Goal: Use online tool/utility: Utilize a website feature to perform a specific function

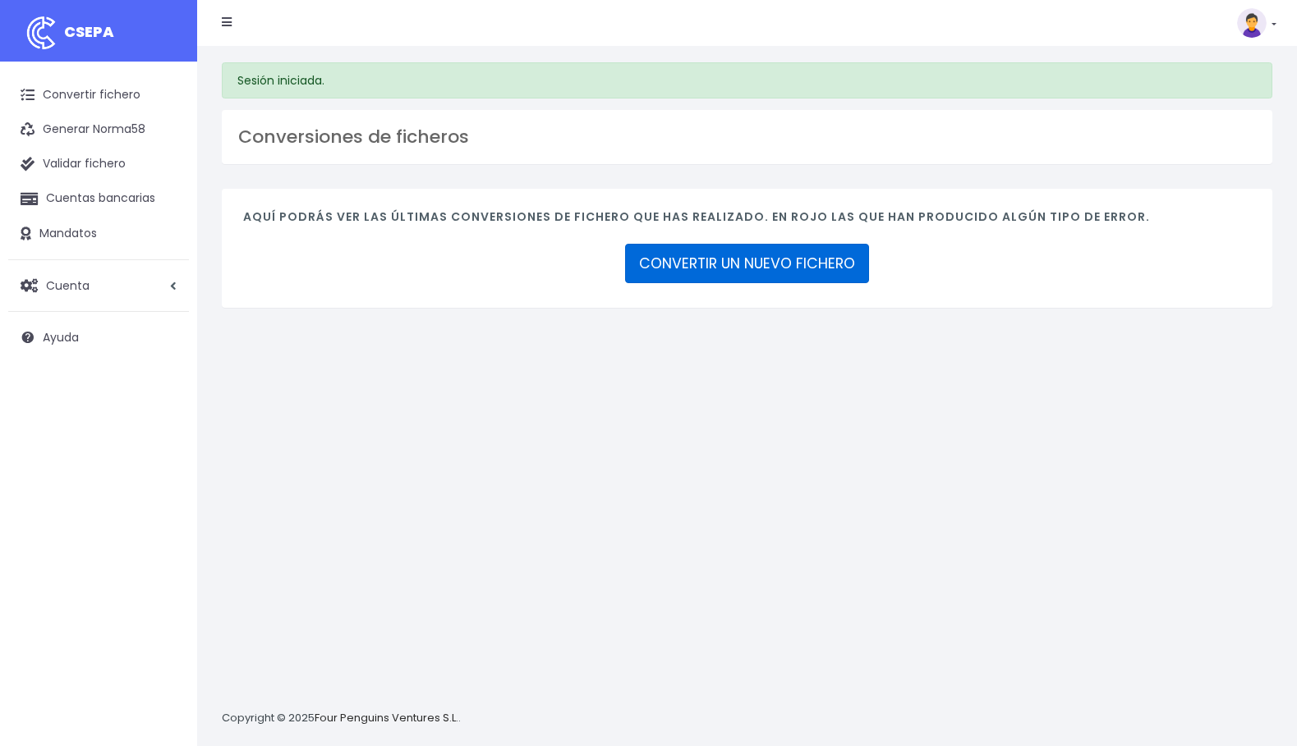
click at [798, 257] on link "CONVERTIR UN NUEVO FICHERO" at bounding box center [747, 263] width 244 height 39
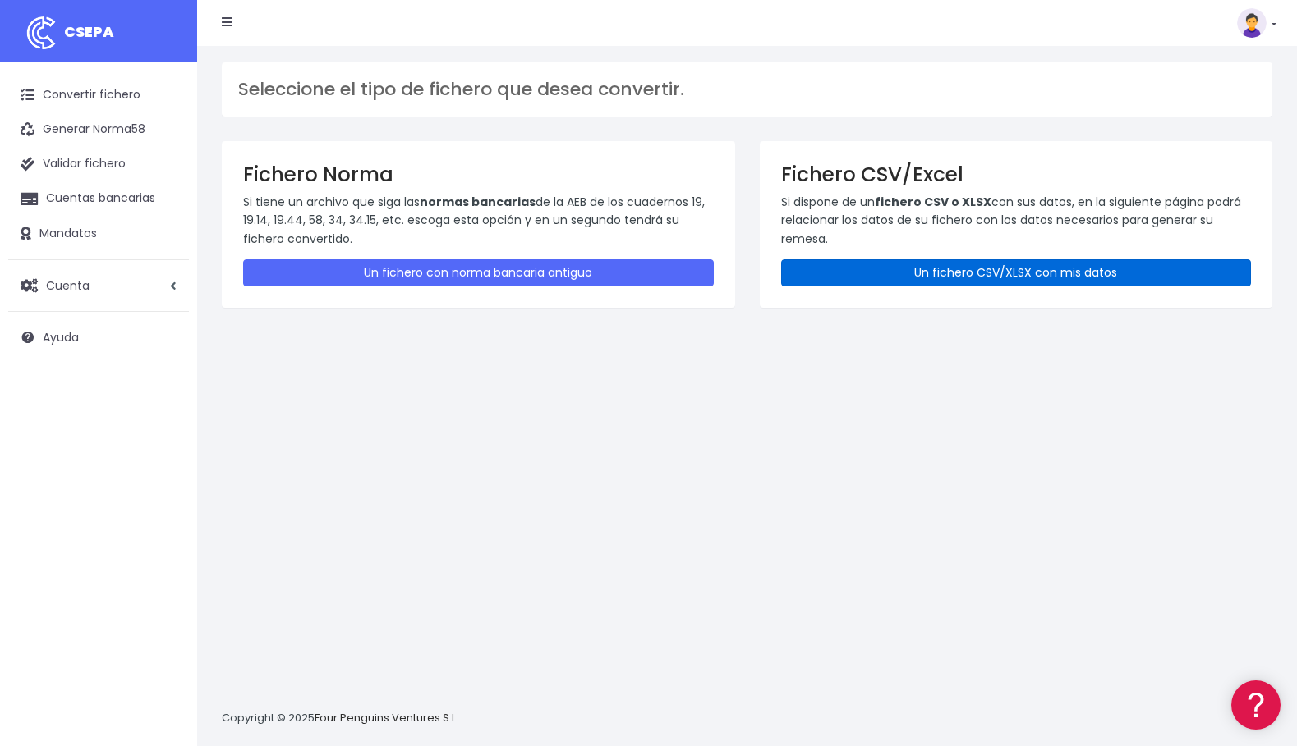
click at [995, 276] on link "Un fichero CSV/XLSX con mis datos" at bounding box center [1016, 273] width 471 height 27
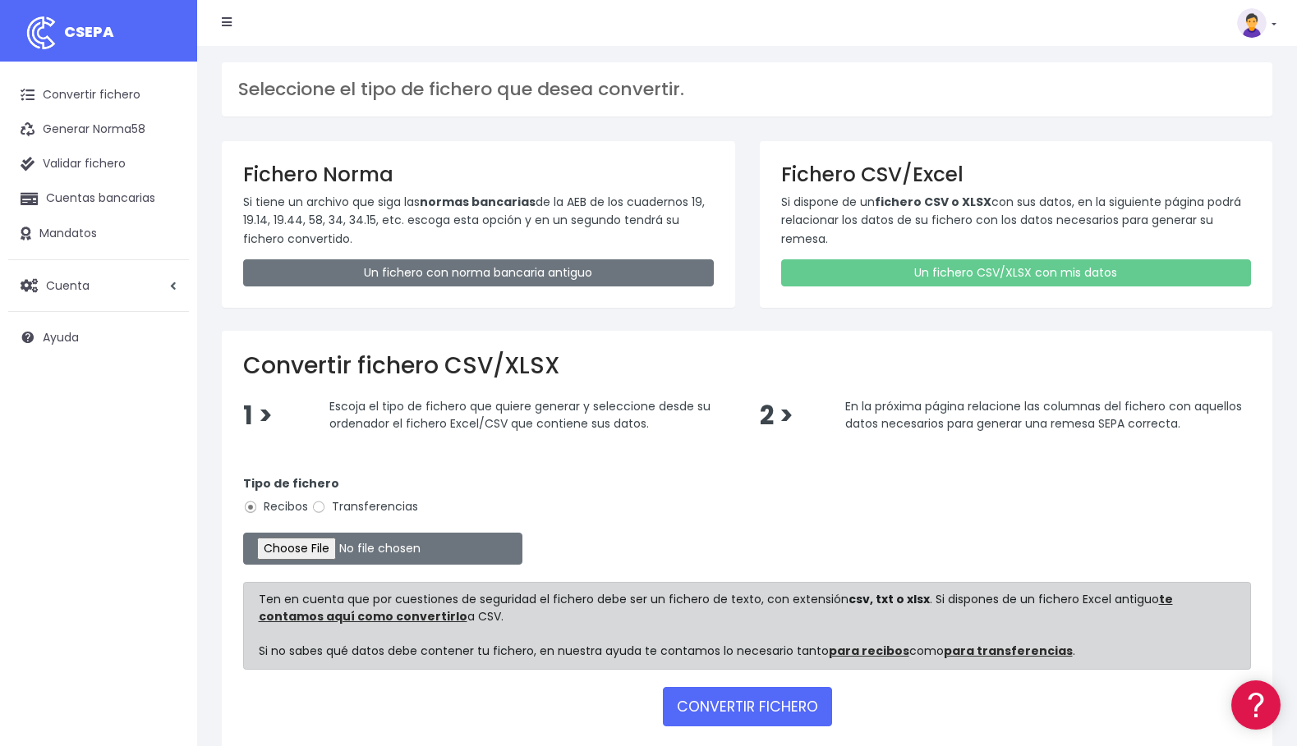
click at [374, 509] on label "Transferencias" at bounding box center [364, 506] width 107 height 17
click at [326, 509] on input "Transferencias" at bounding box center [318, 507] width 15 height 15
radio input "true"
click at [314, 552] on input "file" at bounding box center [382, 549] width 279 height 32
type input "C:\fakepath\DEVOL OCT25.csv"
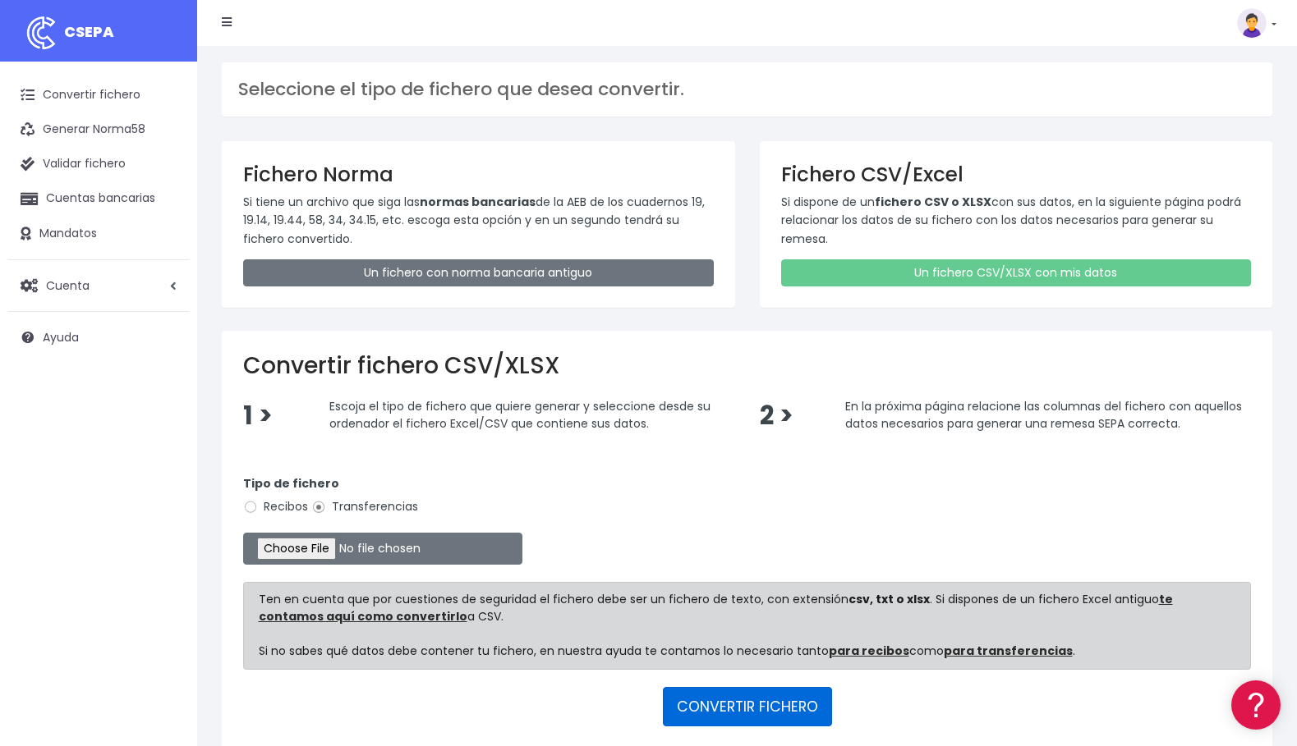
click at [765, 708] on button "CONVERTIR FICHERO" at bounding box center [747, 706] width 169 height 39
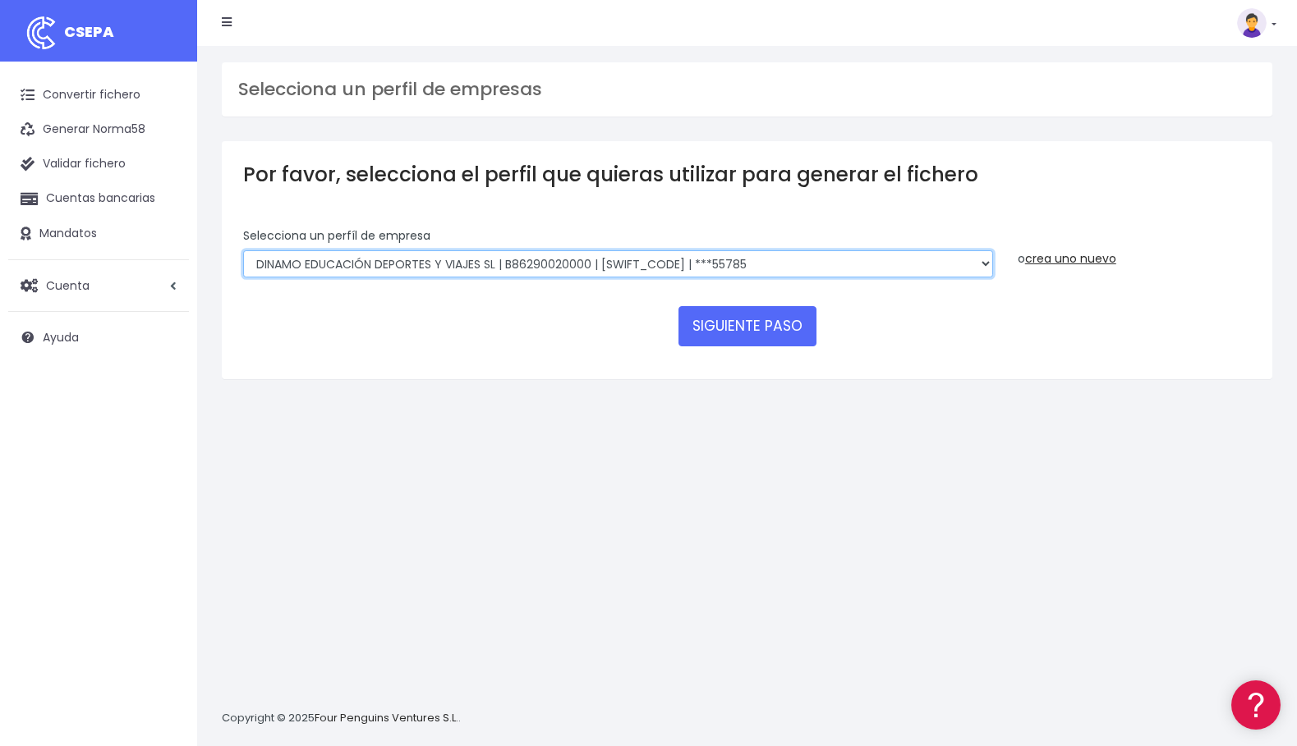
click at [974, 264] on select "DINAMO EDUCACIÓN DEPORTES Y VIAJES SL | B86290020000 | BSABESBBXXX | ***01733 D…" at bounding box center [618, 264] width 750 height 28
select select "758"
click at [243, 250] on select "DINAMO EDUCACIÓN DEPORTES Y VIAJES SL | B86290020000 | BSABESBBXXX | ***01733 D…" at bounding box center [618, 264] width 750 height 28
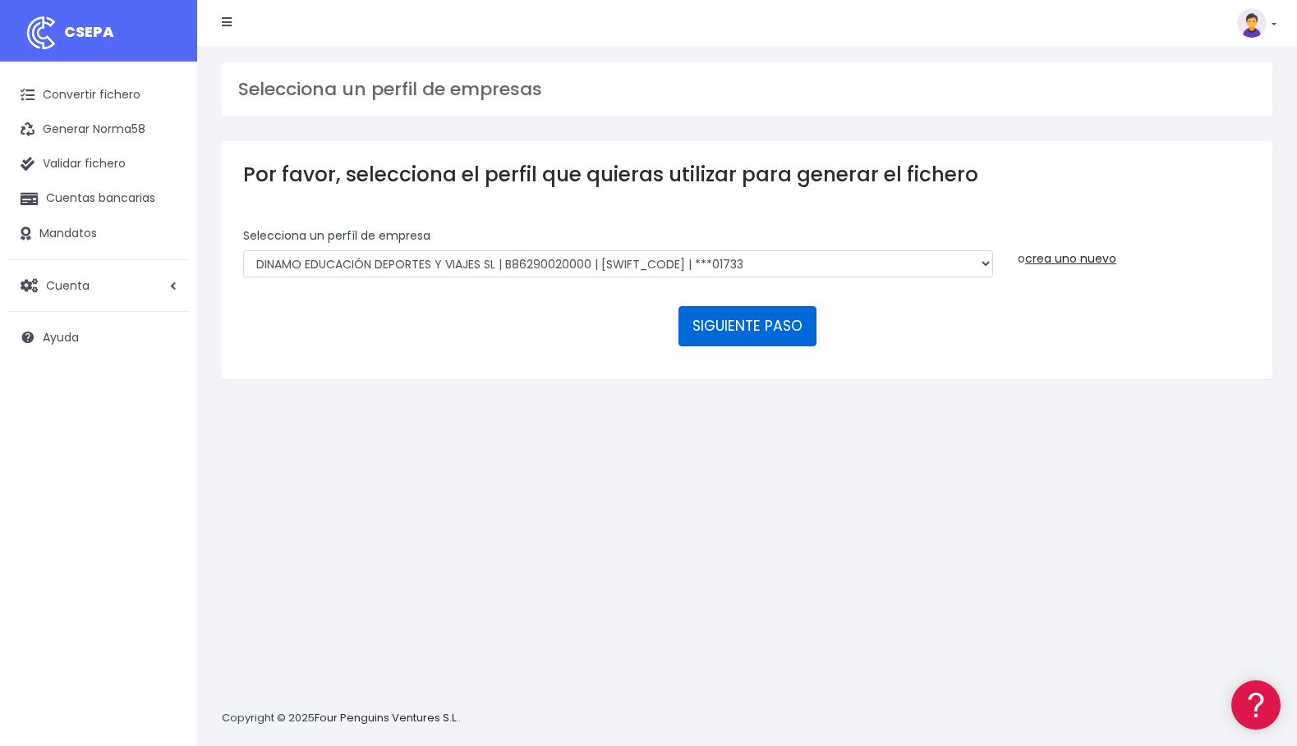
click at [770, 325] on button "SIGUIENTE PASO" at bounding box center [747, 325] width 138 height 39
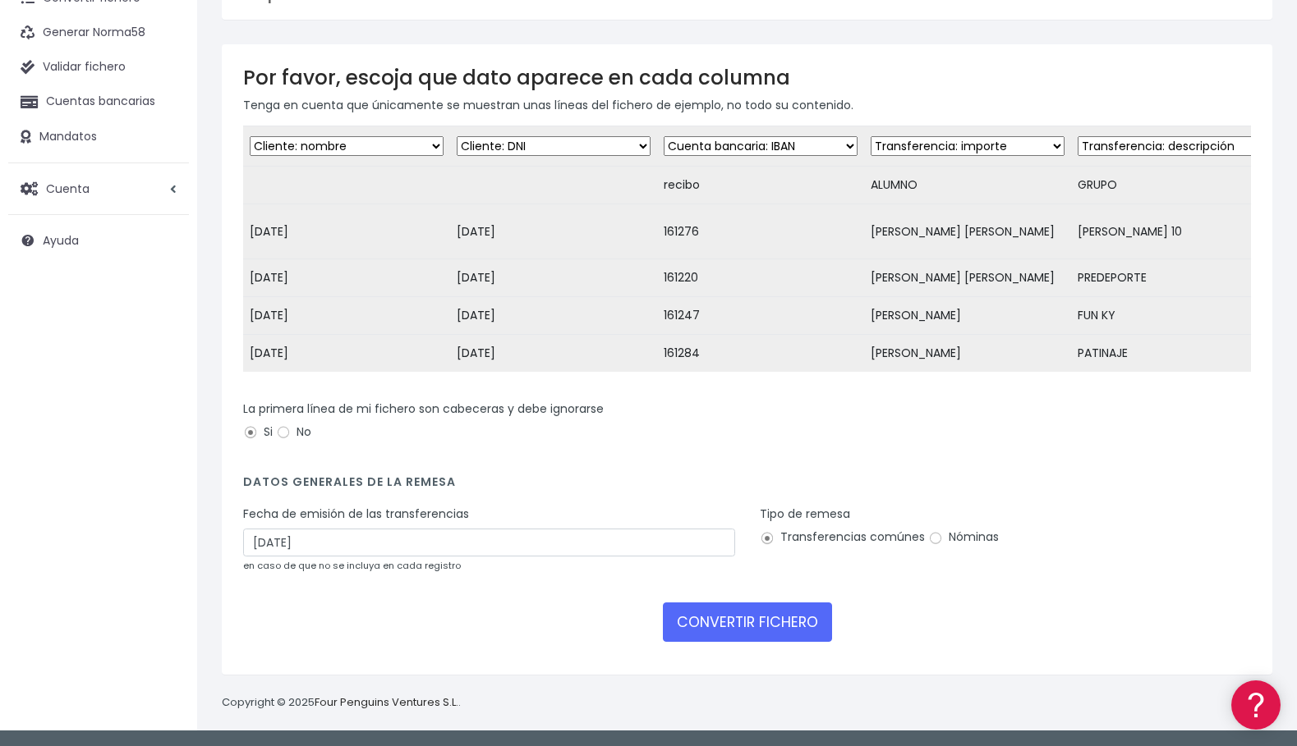
scroll to position [109, 0]
click at [807, 630] on button "CONVERTIR FICHERO" at bounding box center [747, 622] width 169 height 39
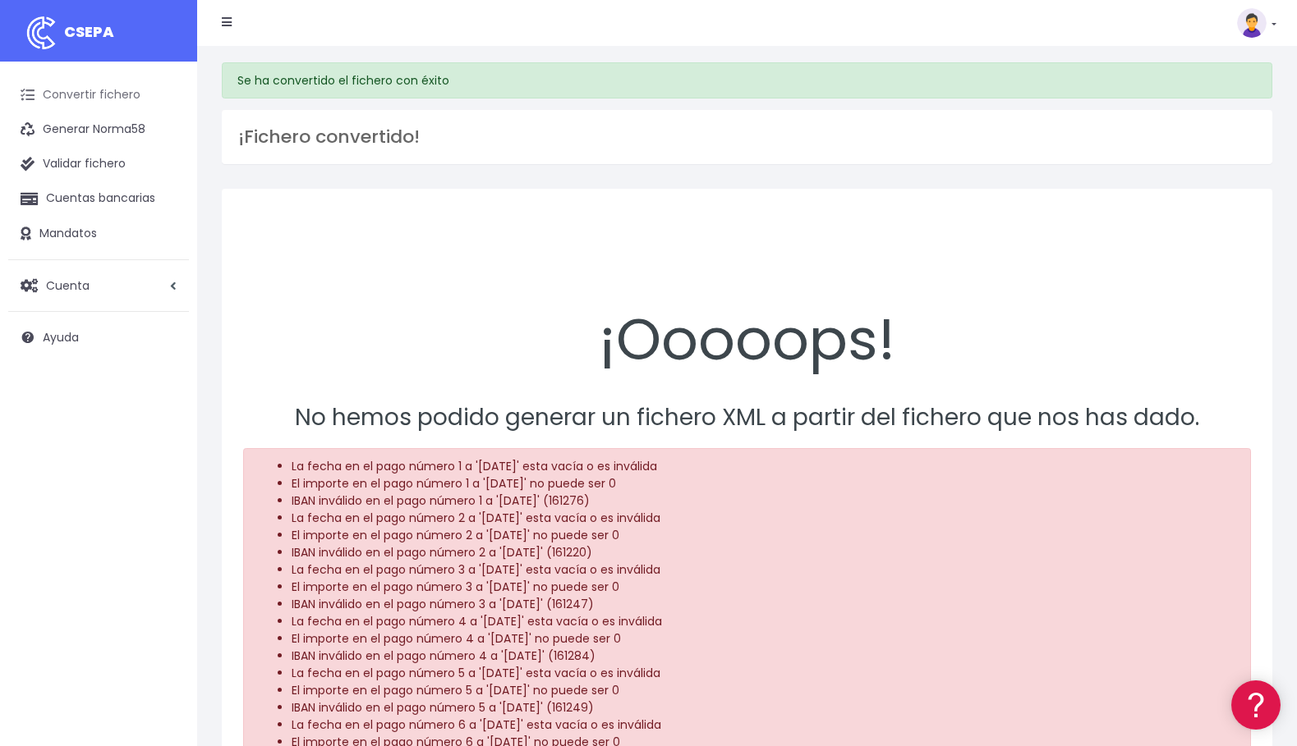
click at [116, 104] on link "Convertir fichero" at bounding box center [98, 95] width 181 height 34
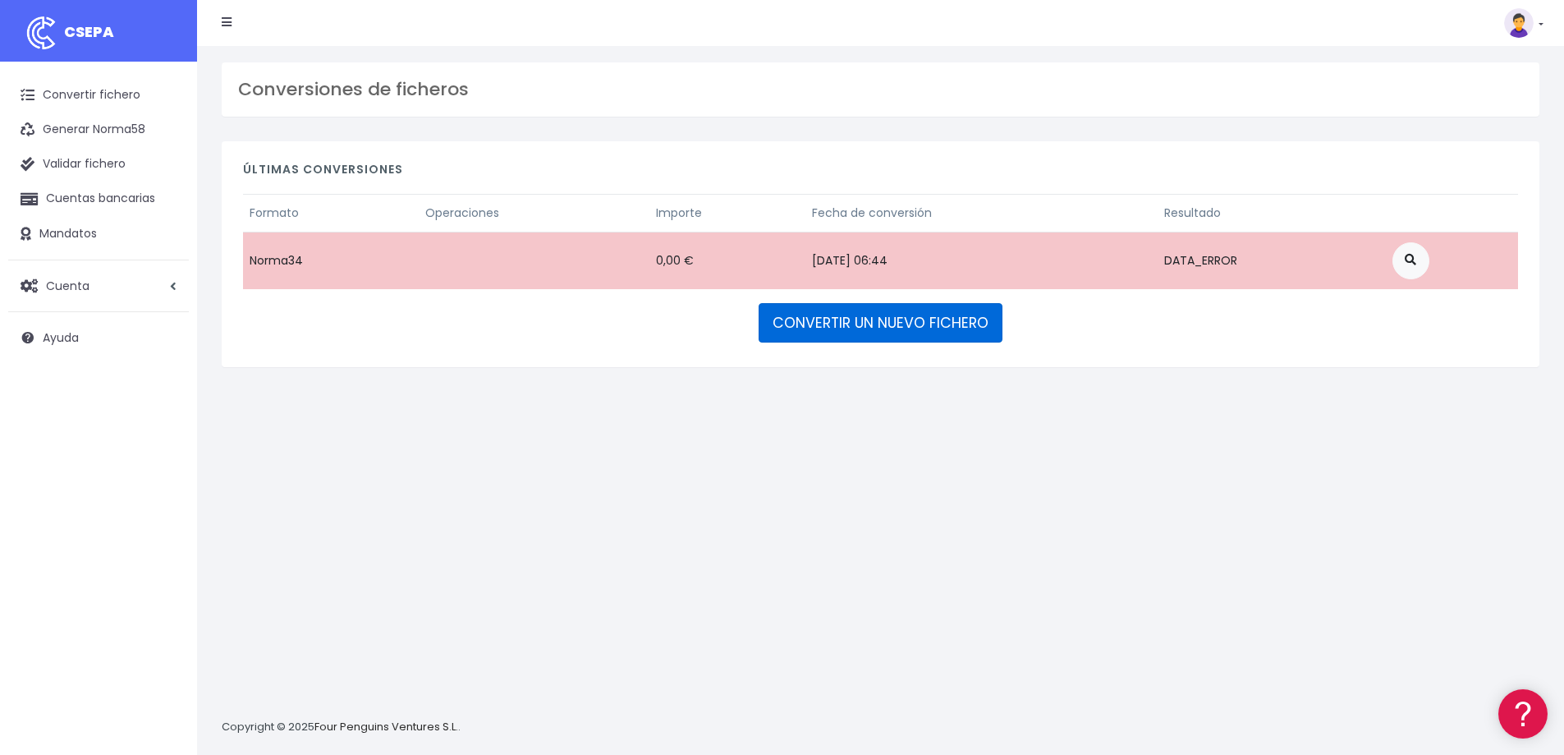
click at [897, 325] on link "CONVERTIR UN NUEVO FICHERO" at bounding box center [881, 322] width 244 height 39
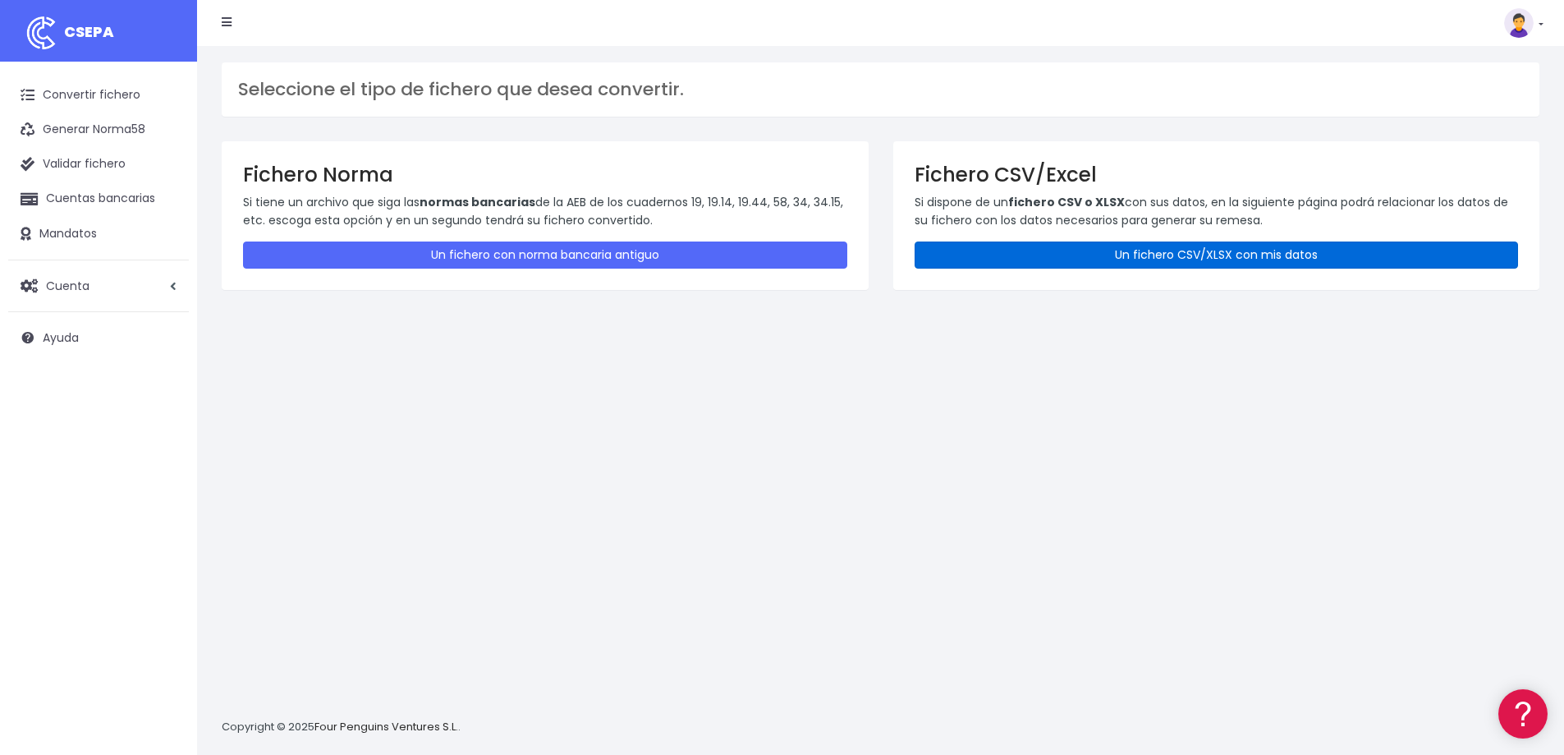
click at [1204, 254] on link "Un fichero CSV/XLSX con mis datos" at bounding box center [1217, 254] width 604 height 27
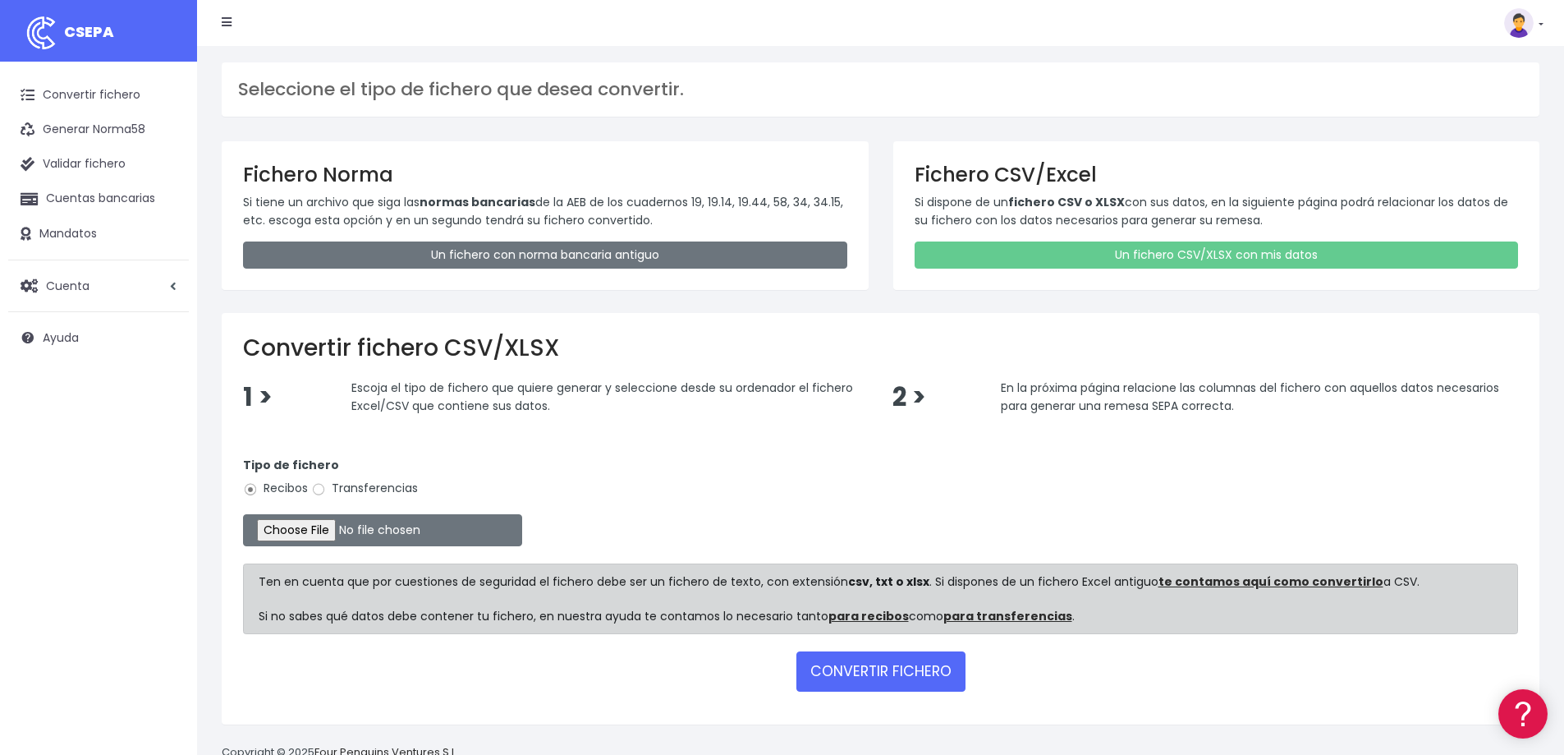
click at [381, 489] on label "Transferencias" at bounding box center [364, 488] width 107 height 17
click at [326, 489] on input "Transferencias" at bounding box center [318, 489] width 15 height 15
radio input "true"
click at [355, 526] on input "file" at bounding box center [382, 530] width 279 height 32
type input "C:\fakepath\DEVOL OCT25.csv"
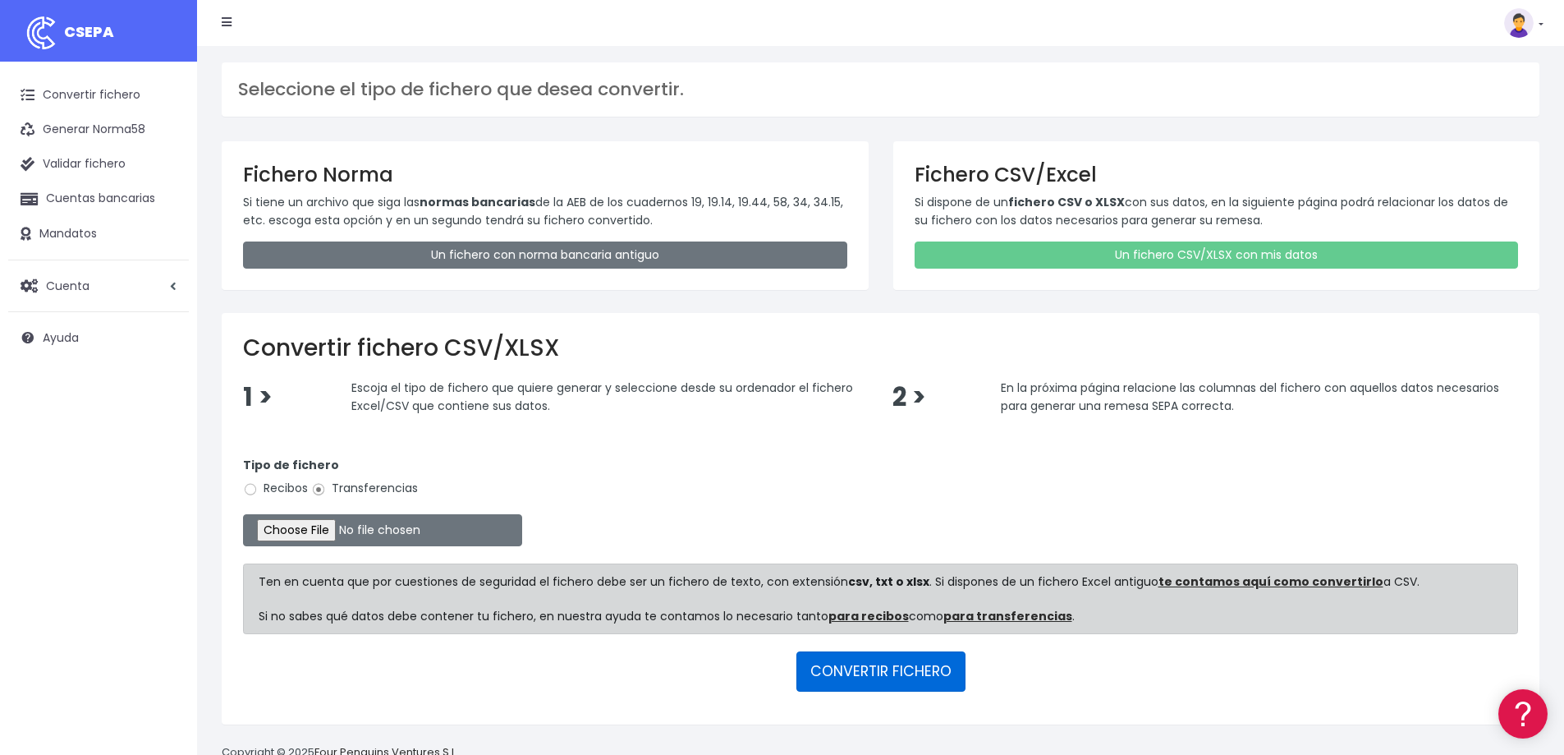
click at [845, 668] on button "CONVERTIR FICHERO" at bounding box center [881, 670] width 169 height 39
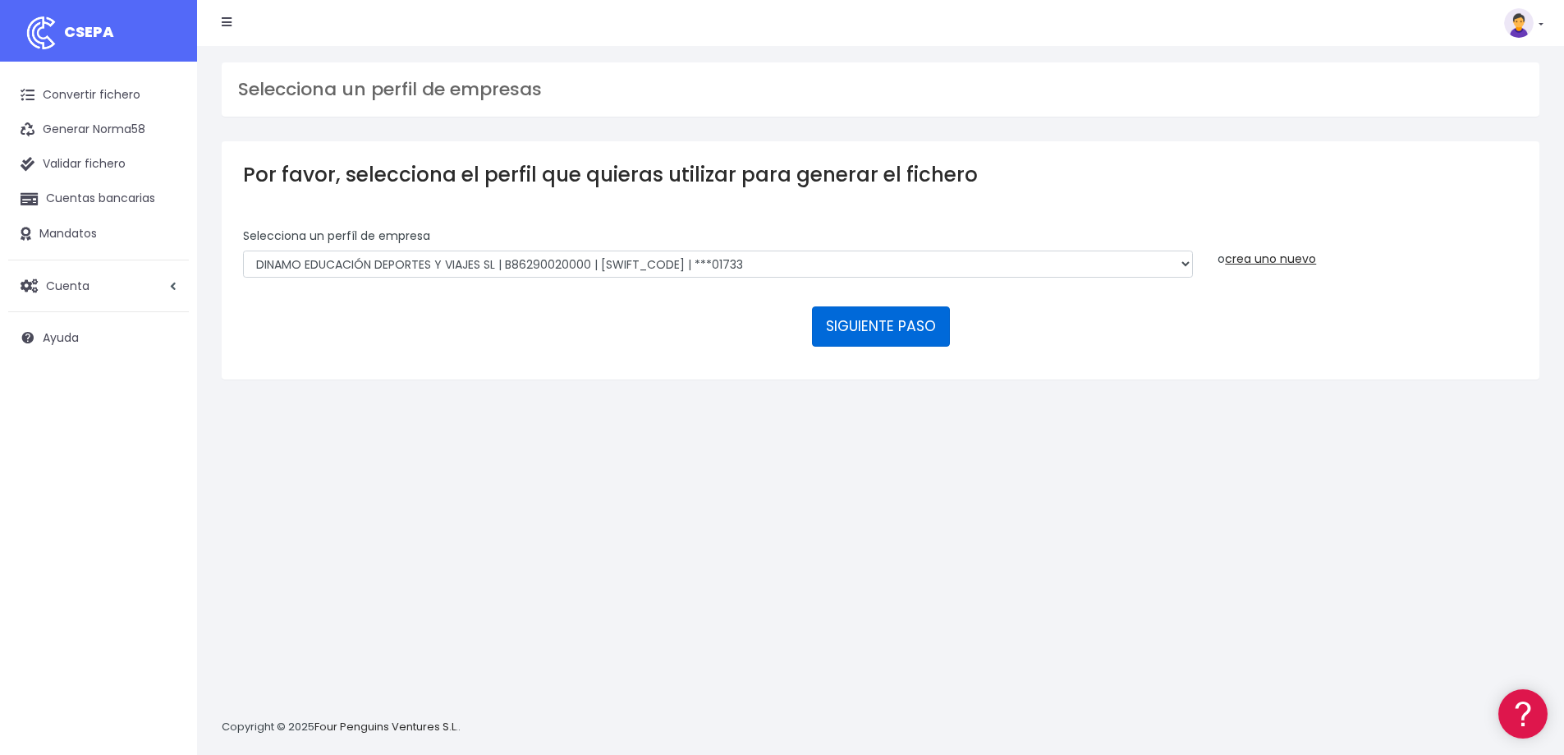
click at [915, 325] on button "SIGUIENTE PASO" at bounding box center [881, 325] width 138 height 39
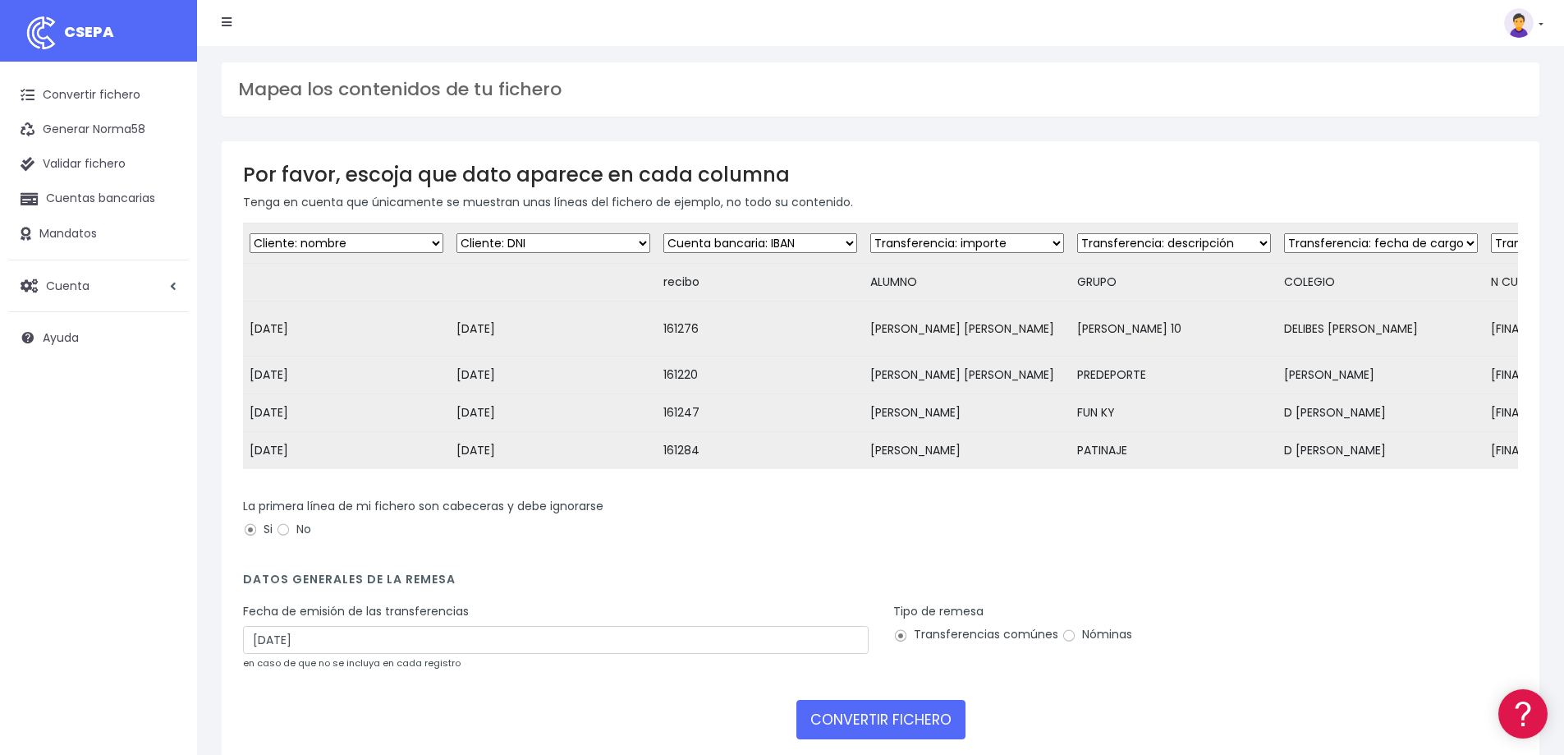
click at [430, 241] on select "Desechar campo Cliente: nombre Cliente: DNI Cliente: Email Cliente: referencia …" at bounding box center [347, 243] width 194 height 20
select select "date"
click at [250, 233] on select "Desechar campo Cliente: nombre Cliente: DNI Cliente: Email Cliente: referencia …" at bounding box center [347, 243] width 194 height 20
click at [641, 241] on select "Desechar campo Cliente: nombre Cliente: DNI Cliente: Email Cliente: referencia …" at bounding box center [554, 243] width 194 height 20
select select "dismiss"
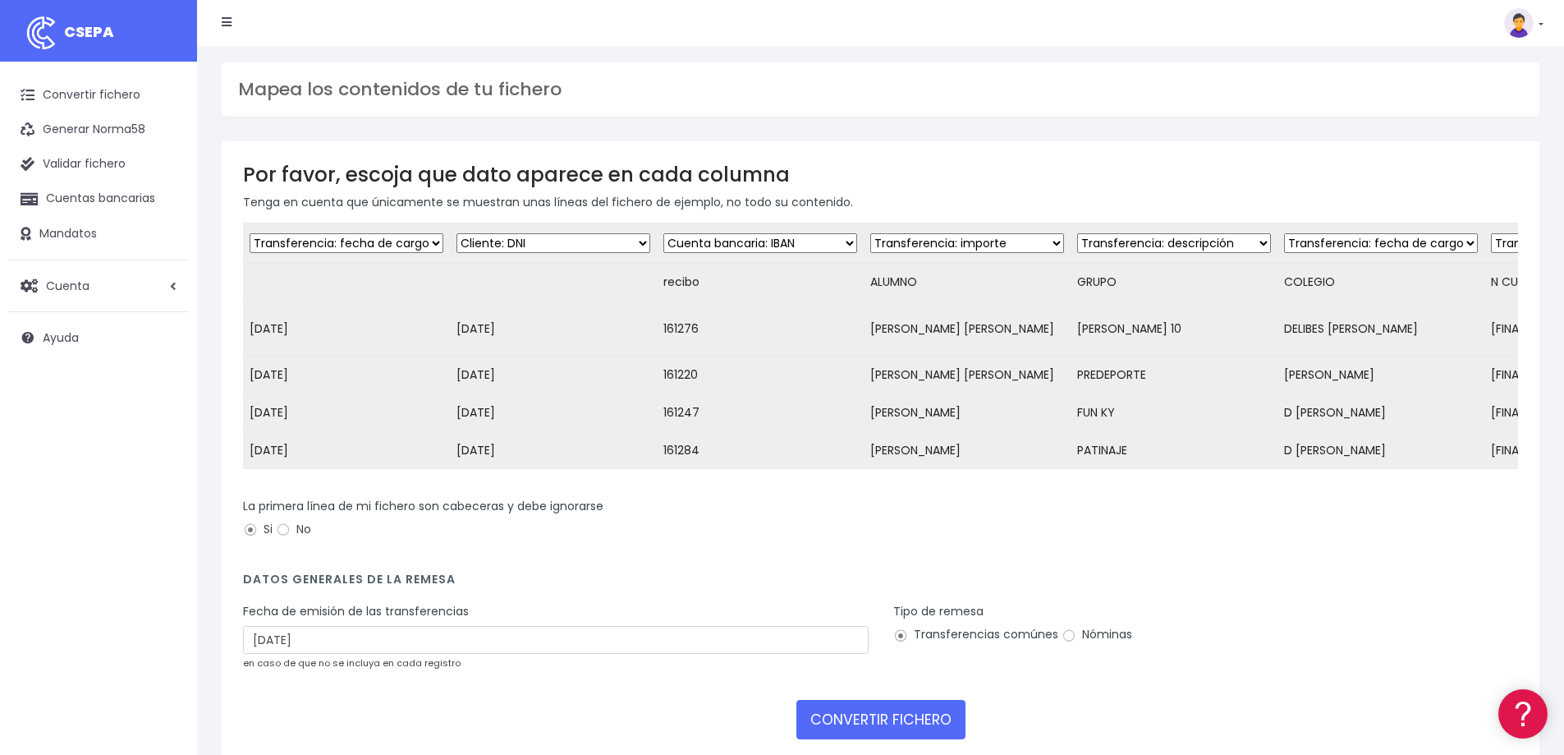
click at [457, 233] on select "Desechar campo Cliente: nombre Cliente: DNI Cliente: Email Cliente: referencia …" at bounding box center [554, 243] width 194 height 20
click at [834, 241] on select "Desechar campo Cliente: nombre Cliente: DNI Cliente: Email Cliente: referencia …" at bounding box center [761, 243] width 194 height 20
select select "reference"
click at [664, 233] on select "Desechar campo Cliente: nombre Cliente: DNI Cliente: Email Cliente: referencia …" at bounding box center [761, 243] width 194 height 20
click at [1037, 241] on select "Desechar campo Cliente: nombre Cliente: DNI Cliente: Email Cliente: referencia …" at bounding box center [967, 243] width 194 height 20
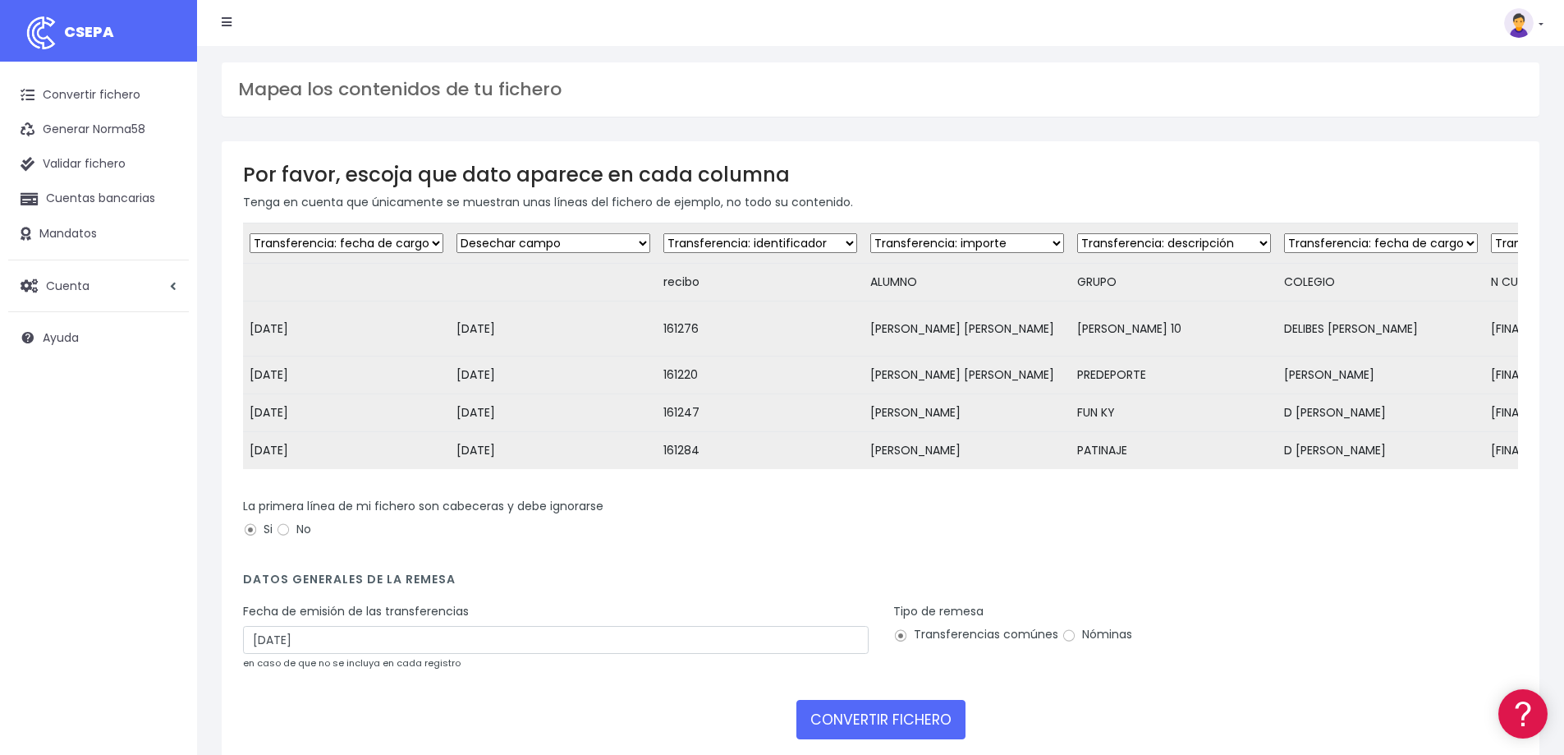
select select "creditor"
click at [870, 233] on select "Desechar campo Cliente: nombre Cliente: DNI Cliente: Email Cliente: referencia …" at bounding box center [967, 243] width 194 height 20
click at [1245, 239] on select "Desechar campo Cliente: nombre Cliente: DNI Cliente: Email Cliente: referencia …" at bounding box center [1174, 243] width 194 height 20
select select "dismiss"
click at [1077, 233] on select "Desechar campo Cliente: nombre Cliente: DNI Cliente: Email Cliente: referencia …" at bounding box center [1174, 243] width 194 height 20
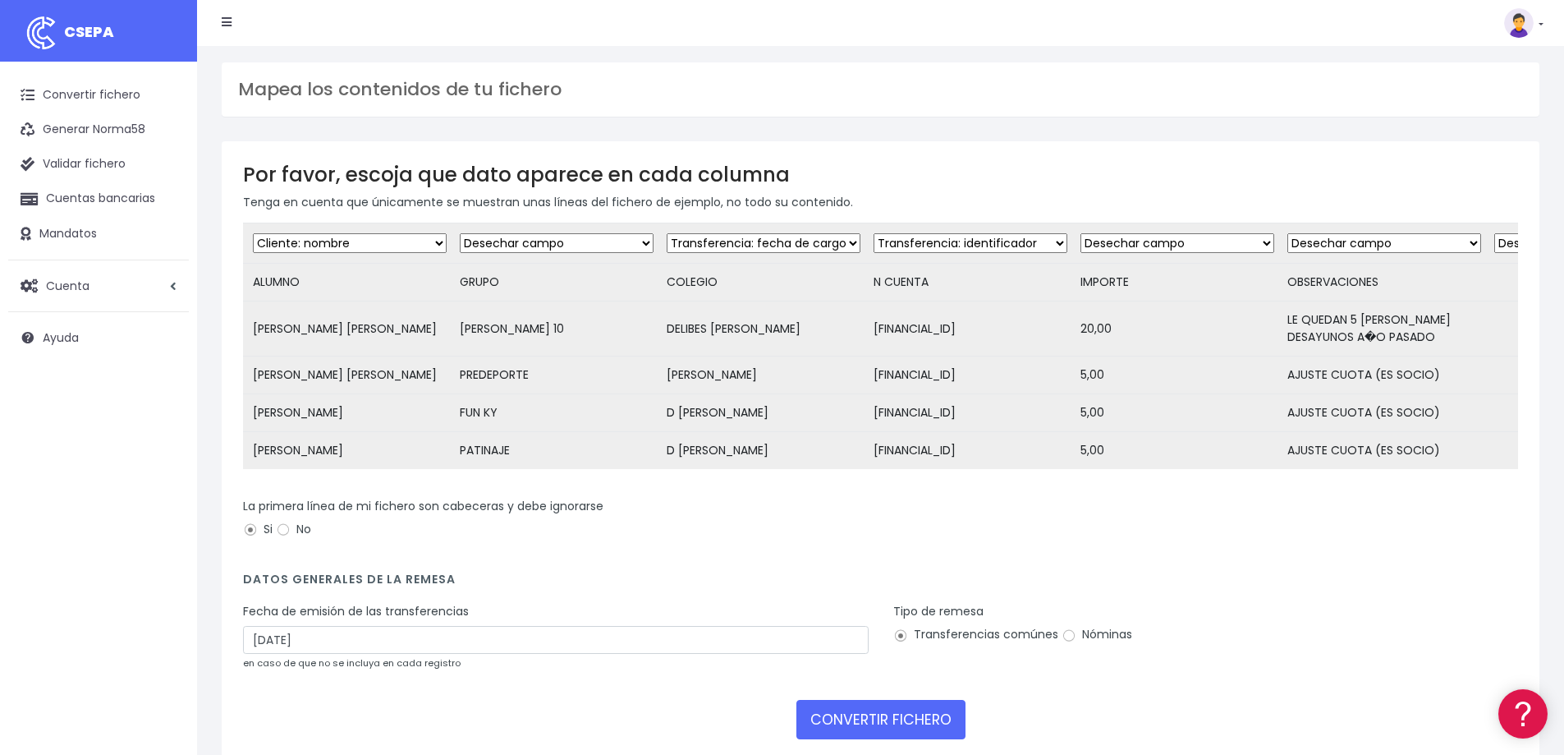
scroll to position [0, 766]
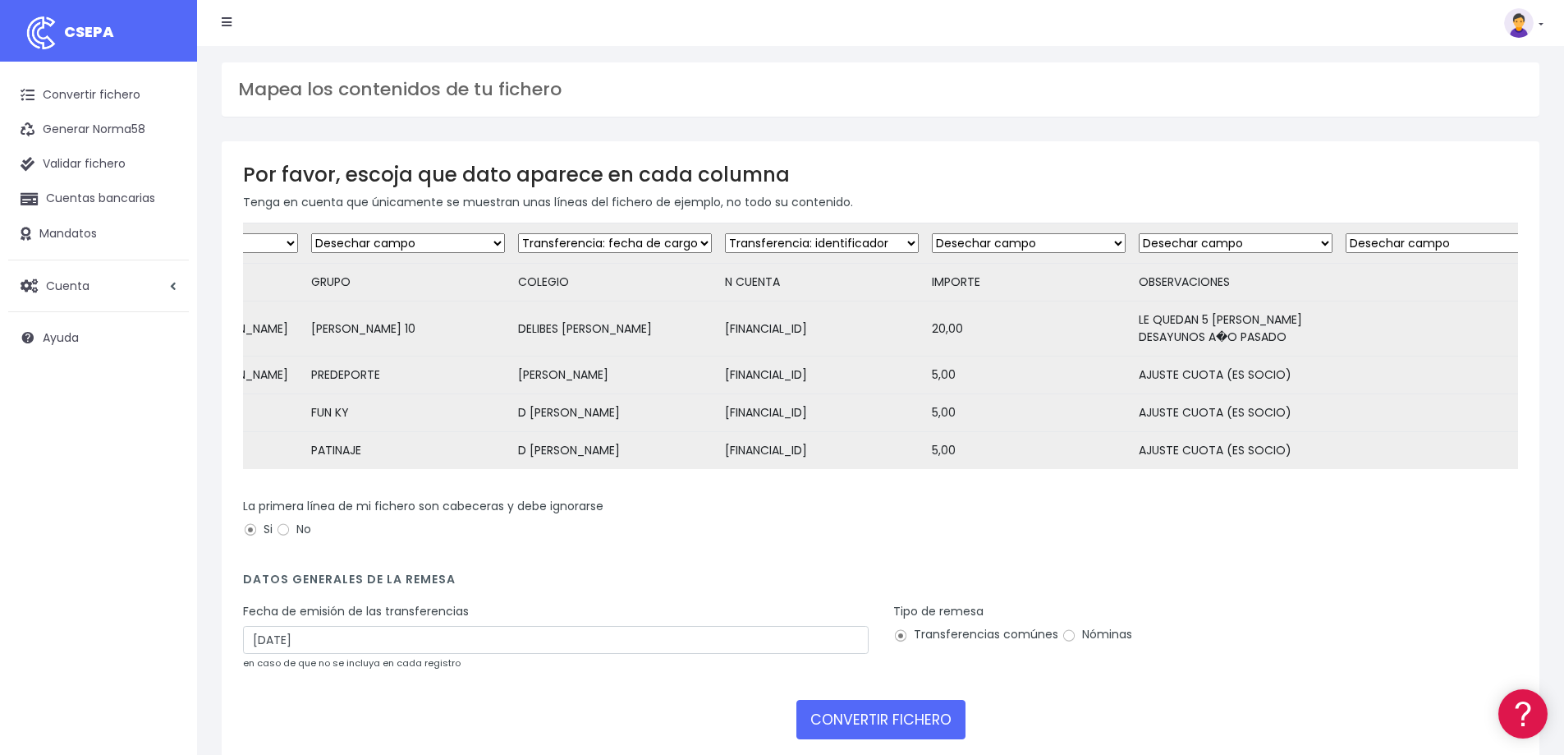
click at [691, 237] on select "Desechar campo Cliente: nombre Cliente: DNI Cliente: Email Cliente: referencia …" at bounding box center [615, 243] width 194 height 20
select select "dismiss"
click at [518, 233] on select "Desechar campo Cliente: nombre Cliente: DNI Cliente: Email Cliente: referencia …" at bounding box center [615, 243] width 194 height 20
click at [877, 243] on select "Desechar campo Cliente: nombre Cliente: DNI Cliente: Email Cliente: referencia …" at bounding box center [822, 243] width 194 height 20
select select "iban"
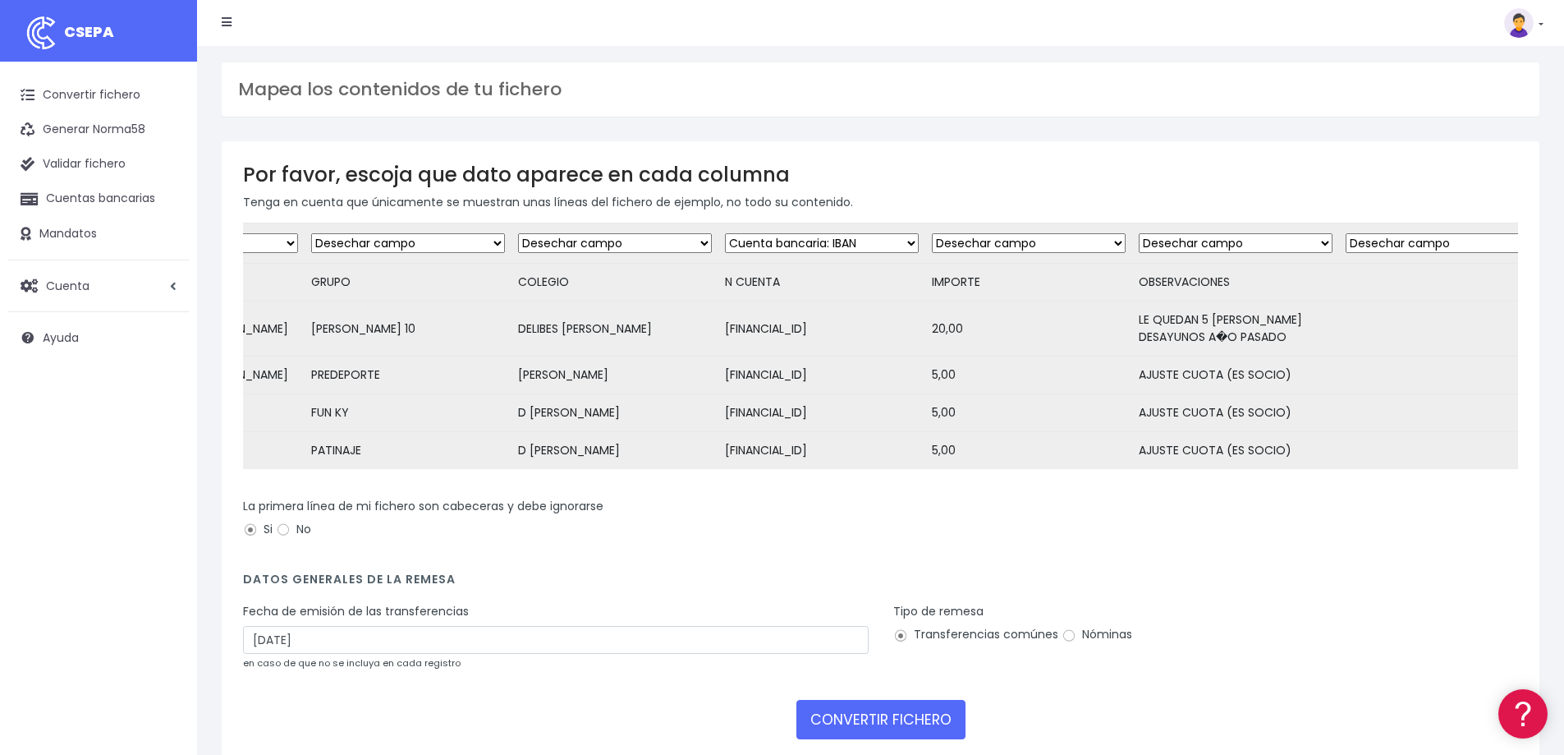
click at [725, 233] on select "Desechar campo Cliente: nombre Cliente: DNI Cliente: Email Cliente: referencia …" at bounding box center [822, 243] width 194 height 20
click at [1082, 242] on select "Desechar campo Cliente: nombre Cliente: DNI Cliente: Email Cliente: referencia …" at bounding box center [1029, 243] width 194 height 20
select select "amount"
click at [932, 233] on select "Desechar campo Cliente: nombre Cliente: DNI Cliente: Email Cliente: referencia …" at bounding box center [1029, 243] width 194 height 20
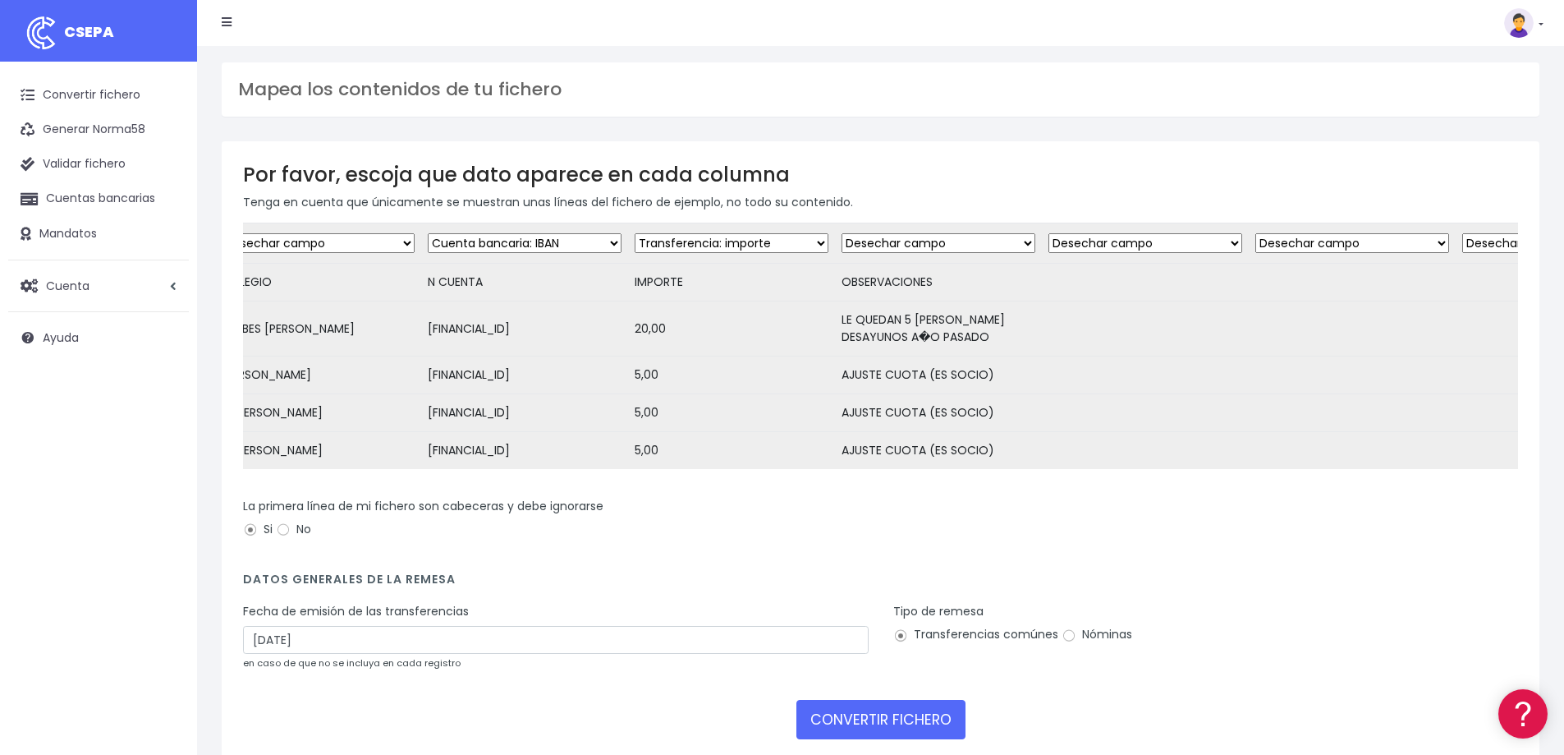
scroll to position [0, 1120]
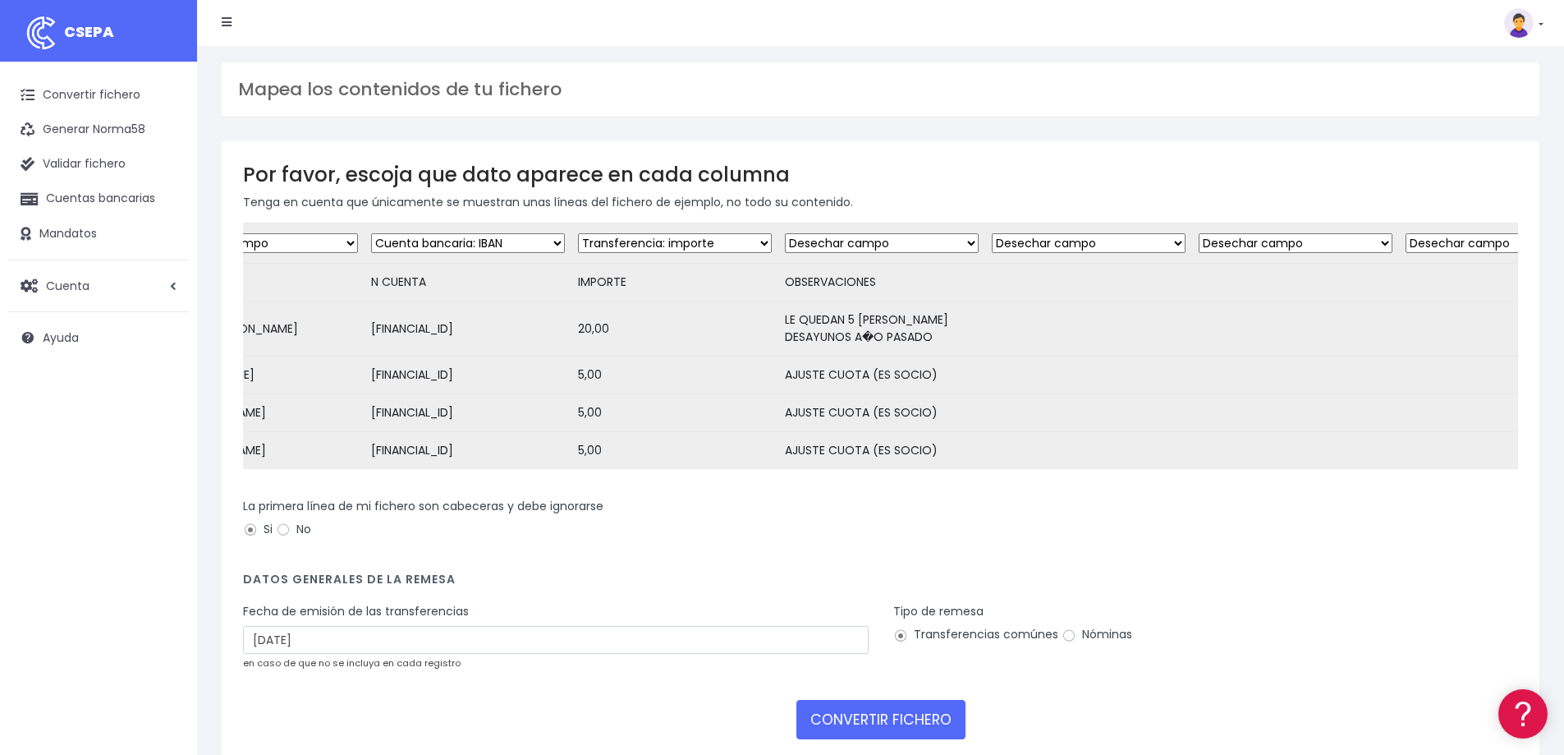
click at [951, 238] on select "Desechar campo Cliente: nombre Cliente: DNI Cliente: Email Cliente: referencia …" at bounding box center [882, 243] width 194 height 20
select select "description"
click at [785, 233] on select "Desechar campo Cliente: nombre Cliente: DNI Cliente: Email Cliente: referencia …" at bounding box center [882, 243] width 194 height 20
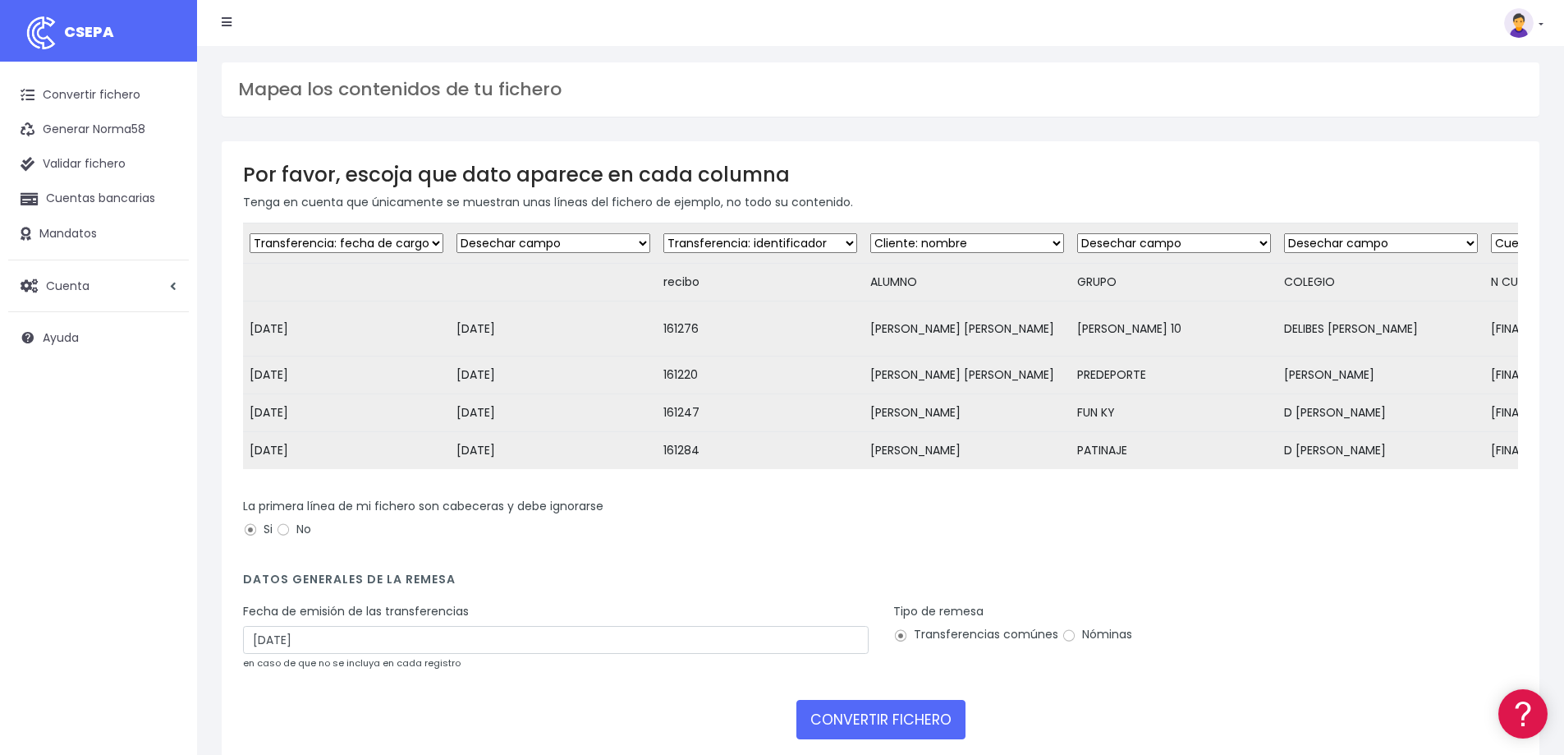
scroll to position [101, 0]
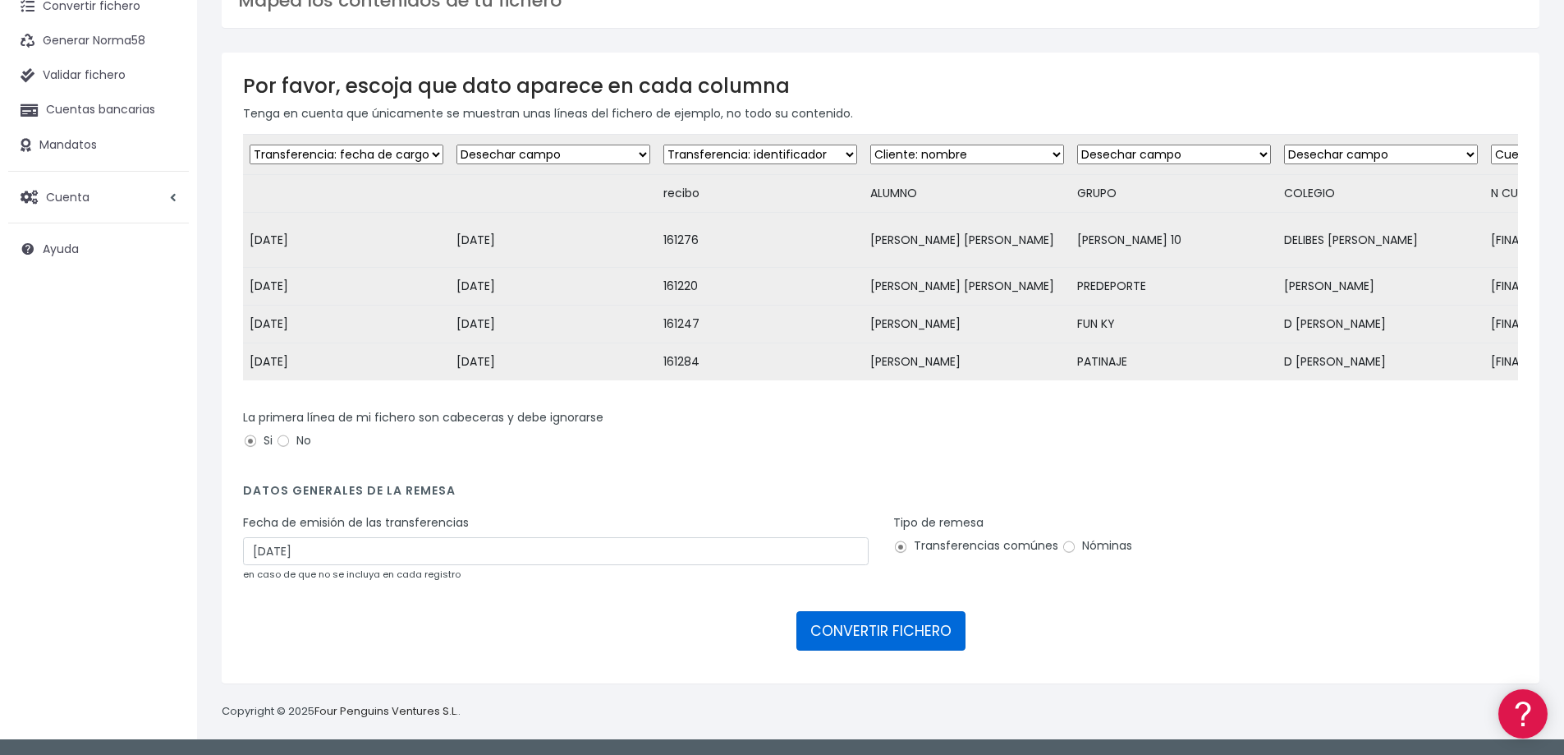
click at [911, 637] on button "CONVERTIR FICHERO" at bounding box center [881, 630] width 169 height 39
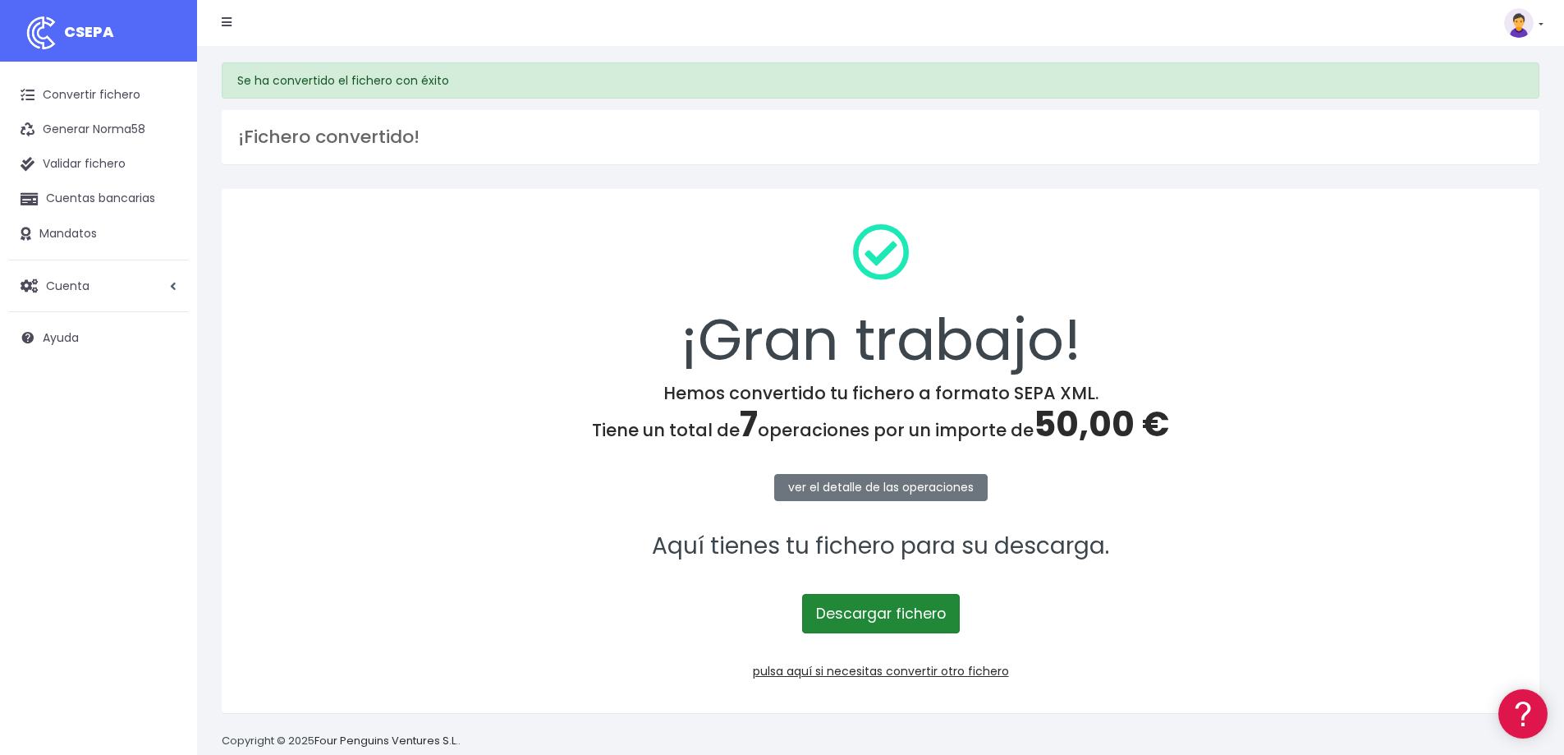
click at [884, 620] on link "Descargar fichero" at bounding box center [881, 613] width 158 height 39
